Goal: Information Seeking & Learning: Learn about a topic

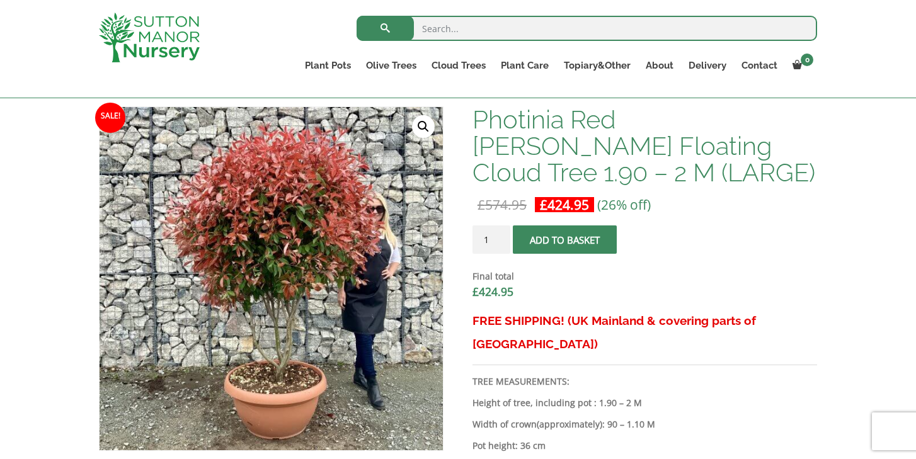
scroll to position [386, 0]
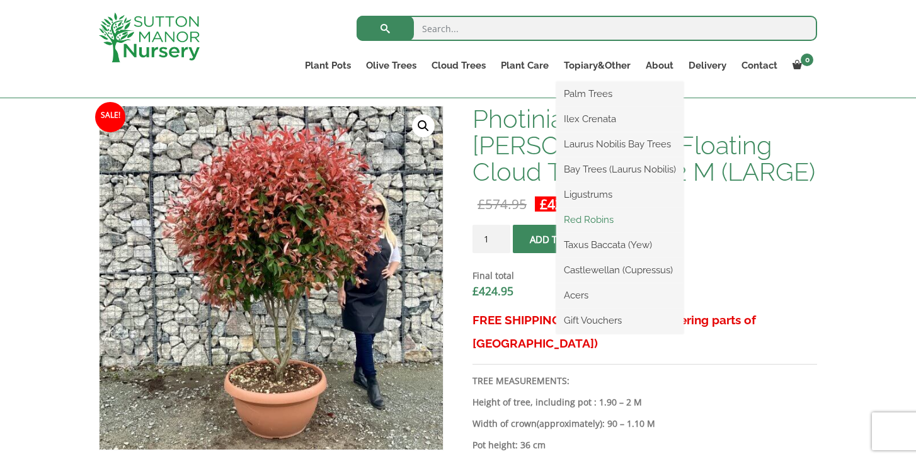
click at [571, 219] on link "Red Robins" at bounding box center [619, 219] width 127 height 19
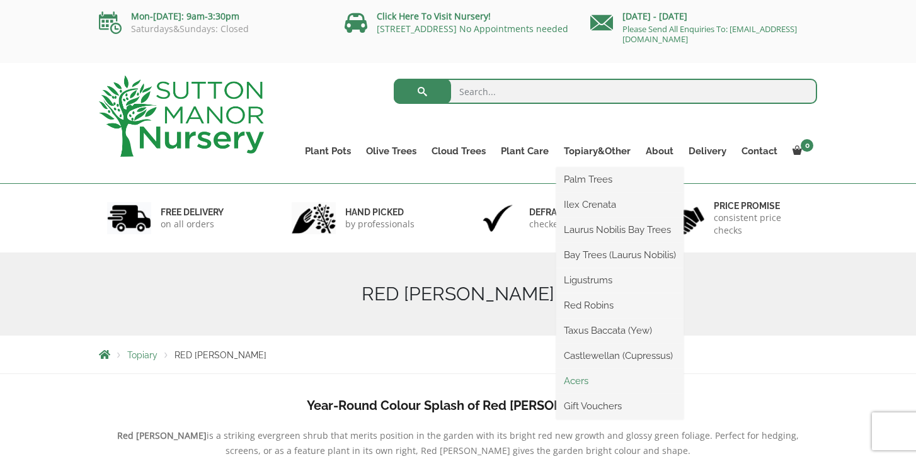
click at [576, 378] on link "Acers" at bounding box center [619, 381] width 127 height 19
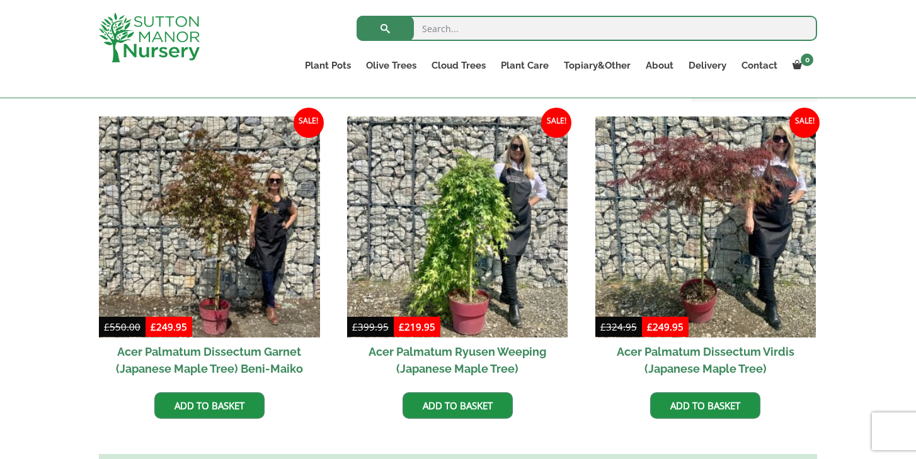
scroll to position [355, 0]
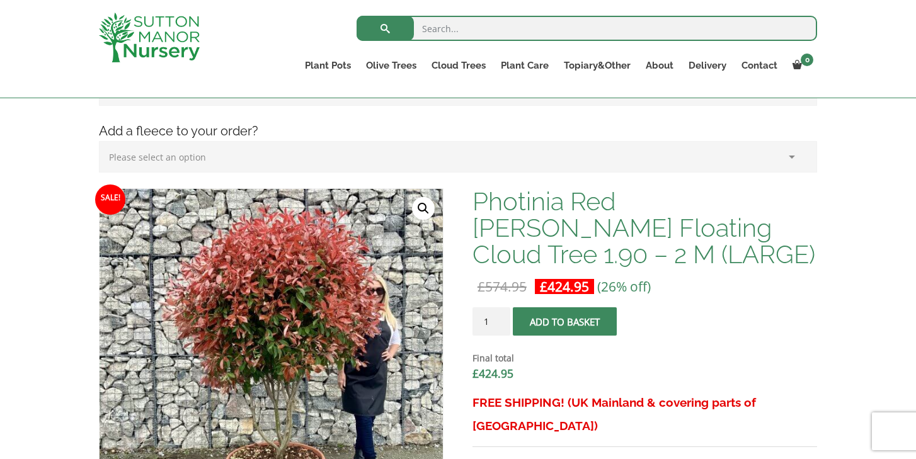
scroll to position [299, 0]
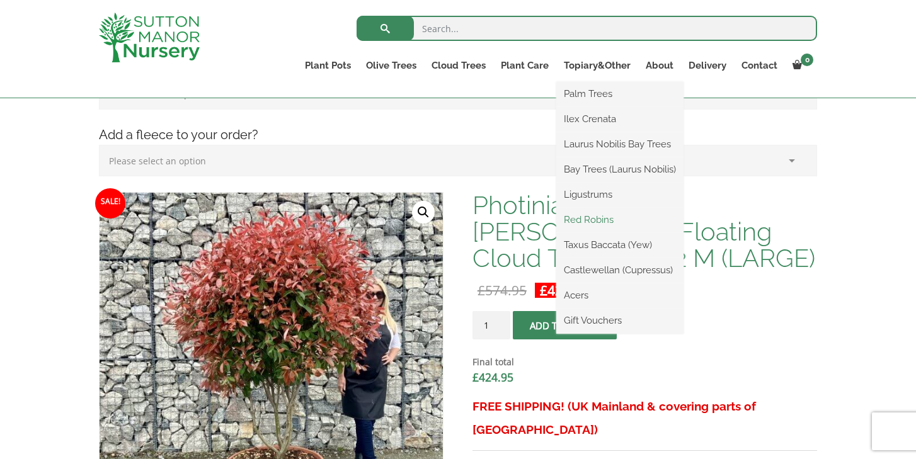
click at [570, 218] on link "Red Robins" at bounding box center [619, 219] width 127 height 19
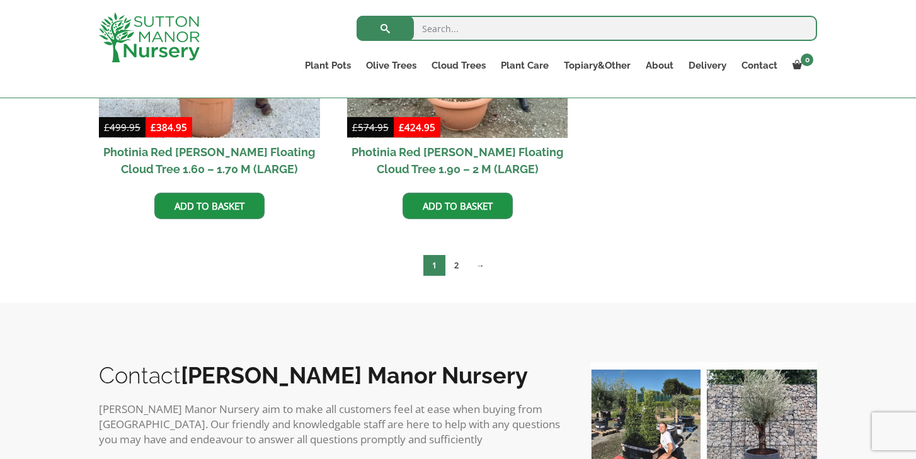
scroll to position [656, 0]
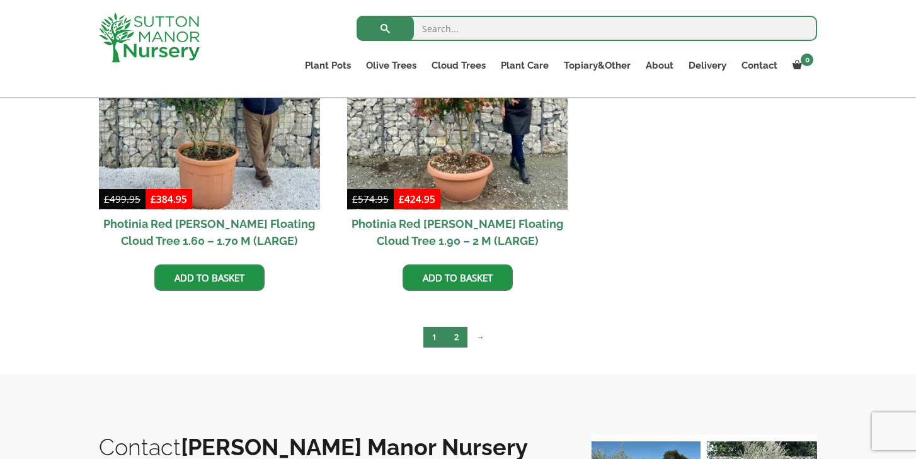
click at [457, 339] on link "2" at bounding box center [456, 337] width 22 height 21
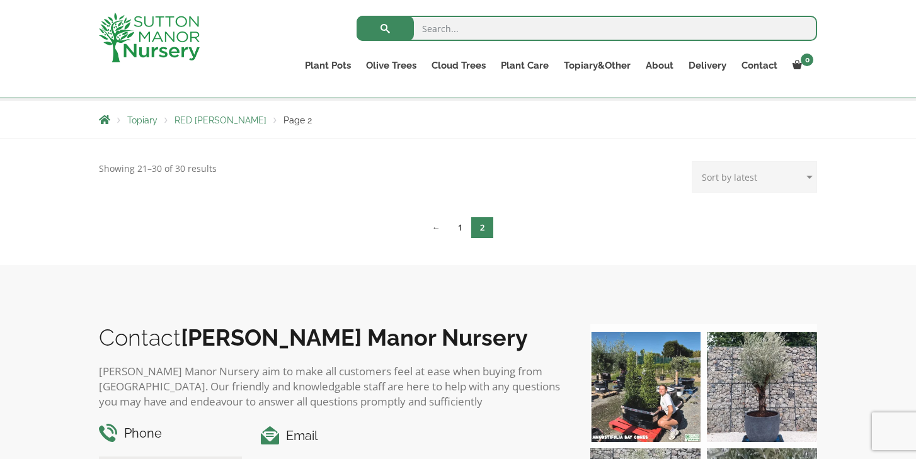
scroll to position [210, 0]
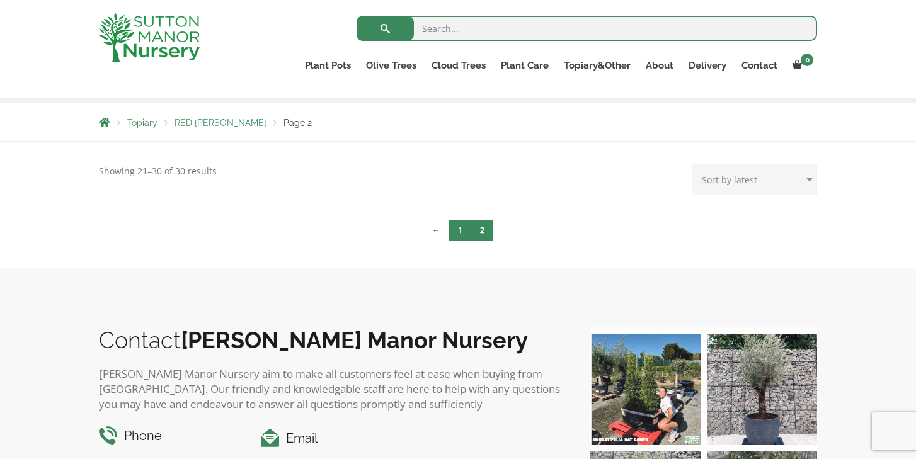
click at [456, 232] on link "1" at bounding box center [460, 230] width 22 height 21
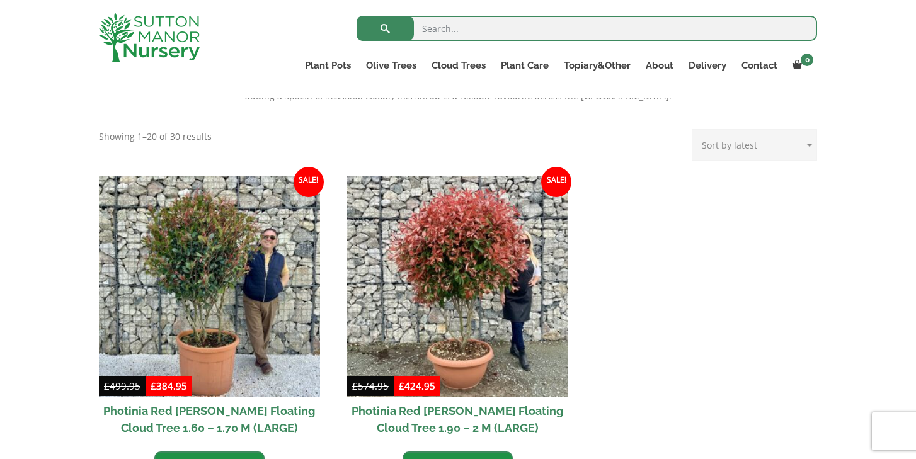
scroll to position [524, 0]
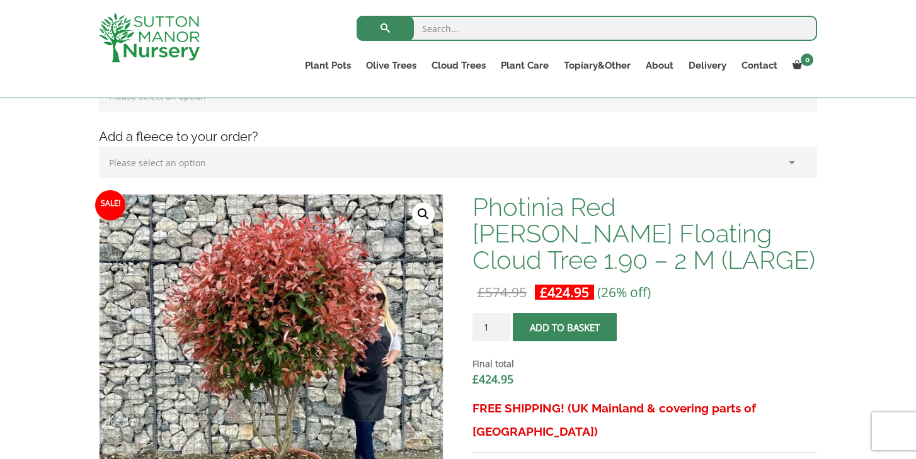
scroll to position [299, 0]
